Goal: Task Accomplishment & Management: Use online tool/utility

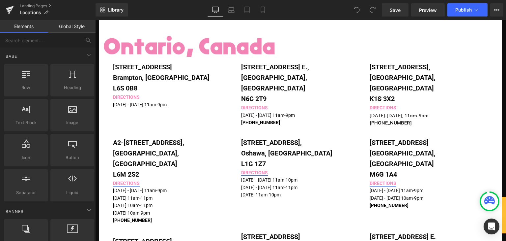
scroll to position [428, 0]
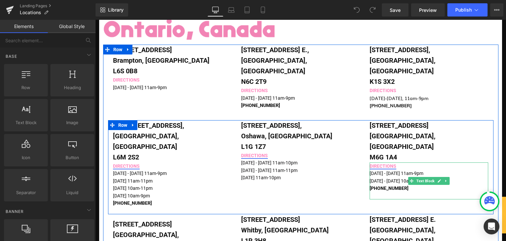
click at [385, 185] on span "[PHONE_NUMBER]" at bounding box center [389, 187] width 39 height 5
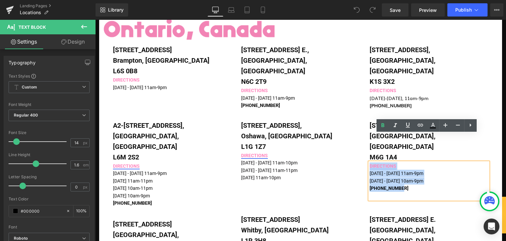
drag, startPoint x: 405, startPoint y: 157, endPoint x: 368, endPoint y: 137, distance: 42.2
click at [370, 162] on div "DIRECTIONS [DATE] - [DATE] 11am-9pm [DATE] - [DATE] 10am-9pm [PHONE_NUMBER]" at bounding box center [429, 180] width 119 height 37
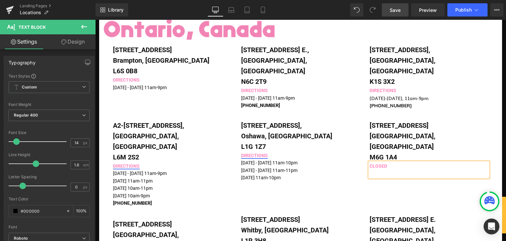
click at [400, 9] on span "Save" at bounding box center [395, 10] width 11 height 7
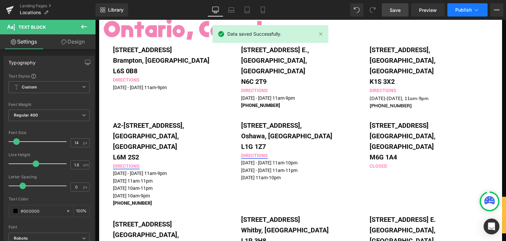
click at [471, 11] on span "Publish" at bounding box center [464, 9] width 16 height 5
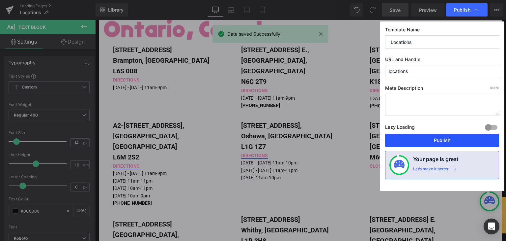
drag, startPoint x: 345, startPoint y: 118, endPoint x: 439, endPoint y: 137, distance: 96.6
click at [439, 137] on button "Publish" at bounding box center [442, 139] width 114 height 13
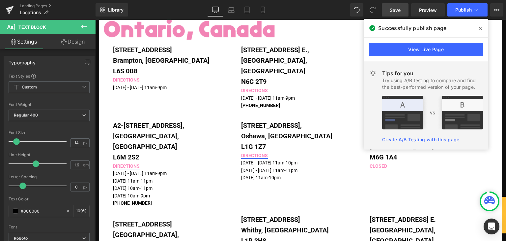
click at [480, 27] on icon at bounding box center [480, 28] width 3 height 5
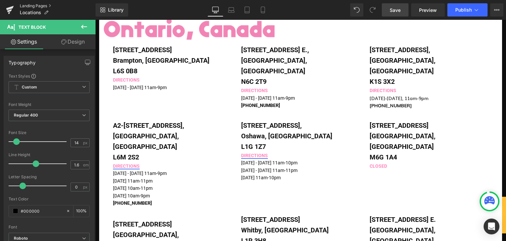
click at [40, 5] on link "Landing Pages" at bounding box center [58, 5] width 76 height 5
